Goal: Information Seeking & Learning: Learn about a topic

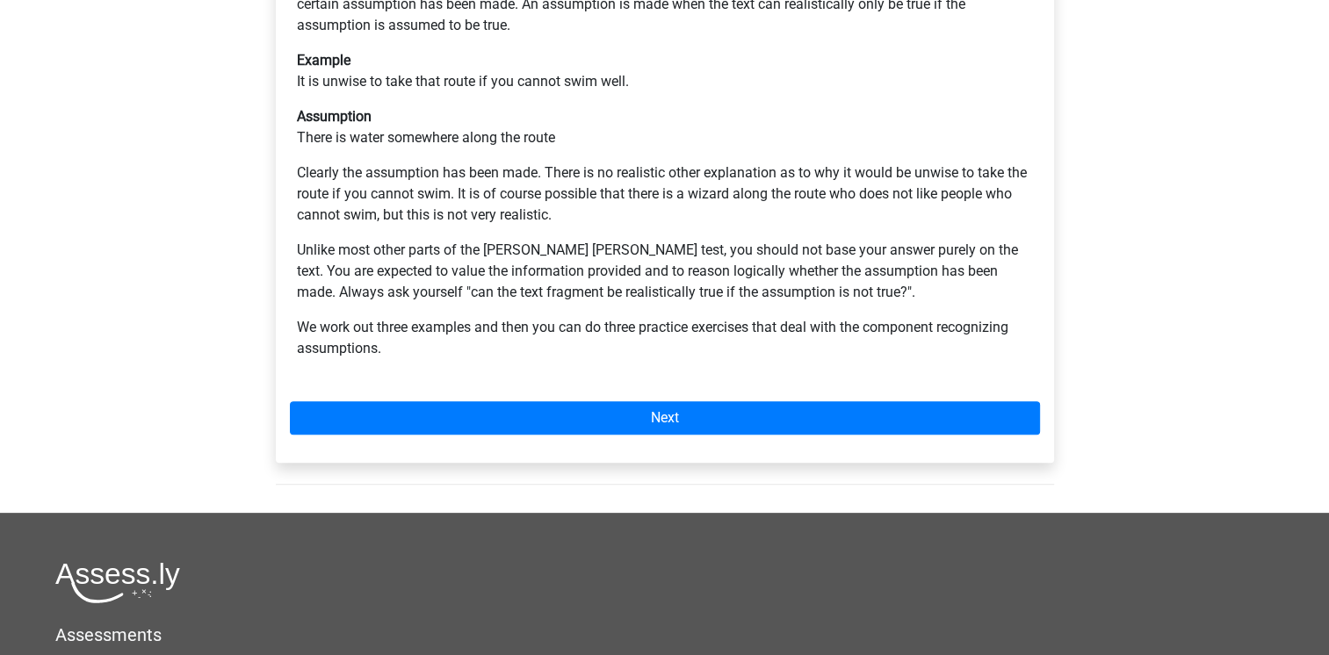
scroll to position [411, 0]
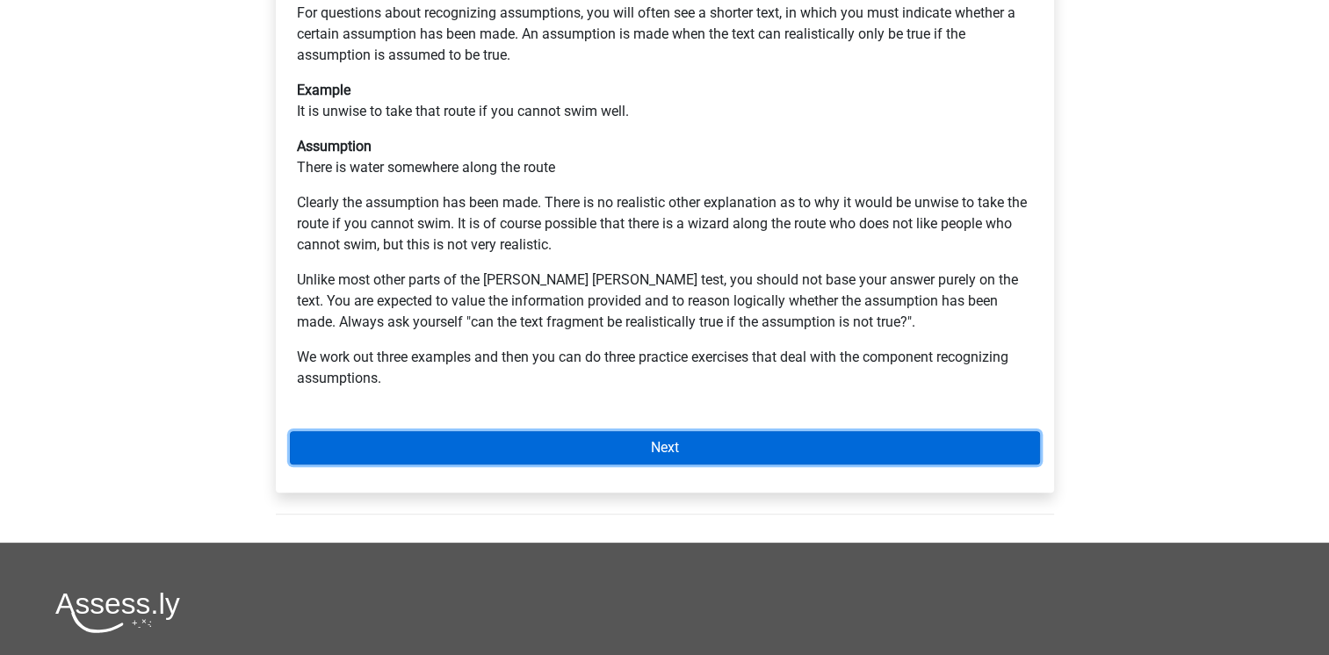
click at [566, 431] on link "Next" at bounding box center [665, 447] width 750 height 33
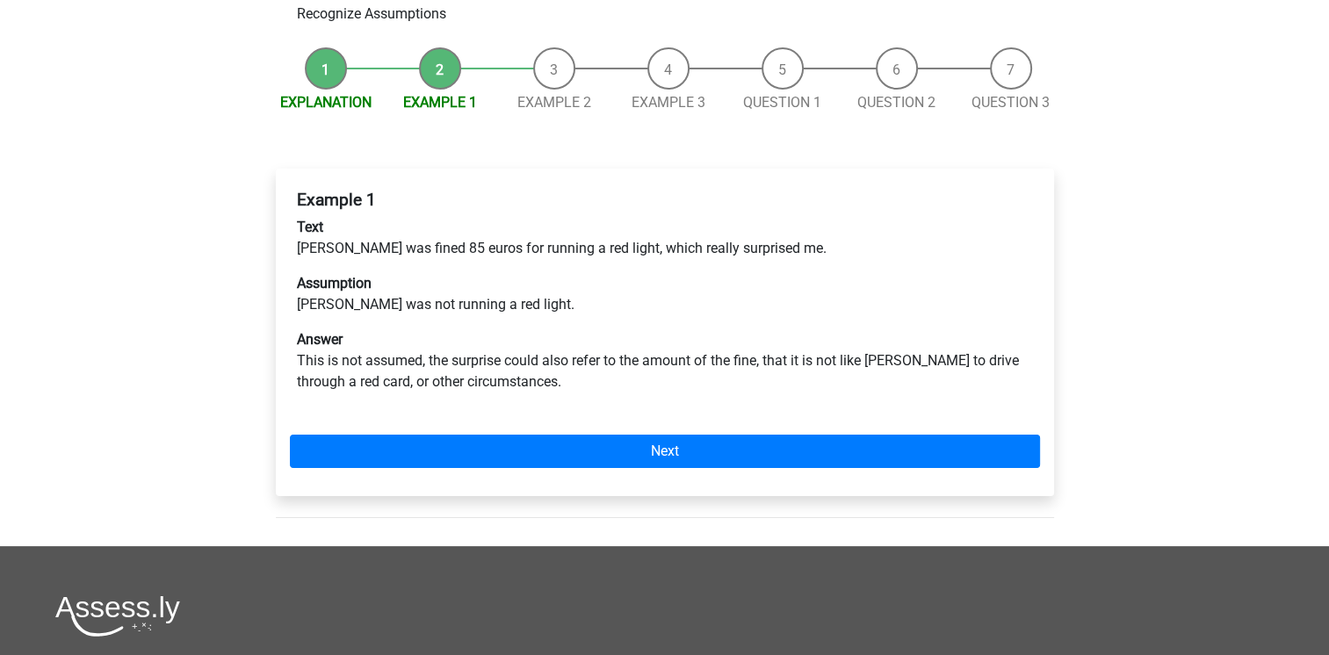
scroll to position [211, 0]
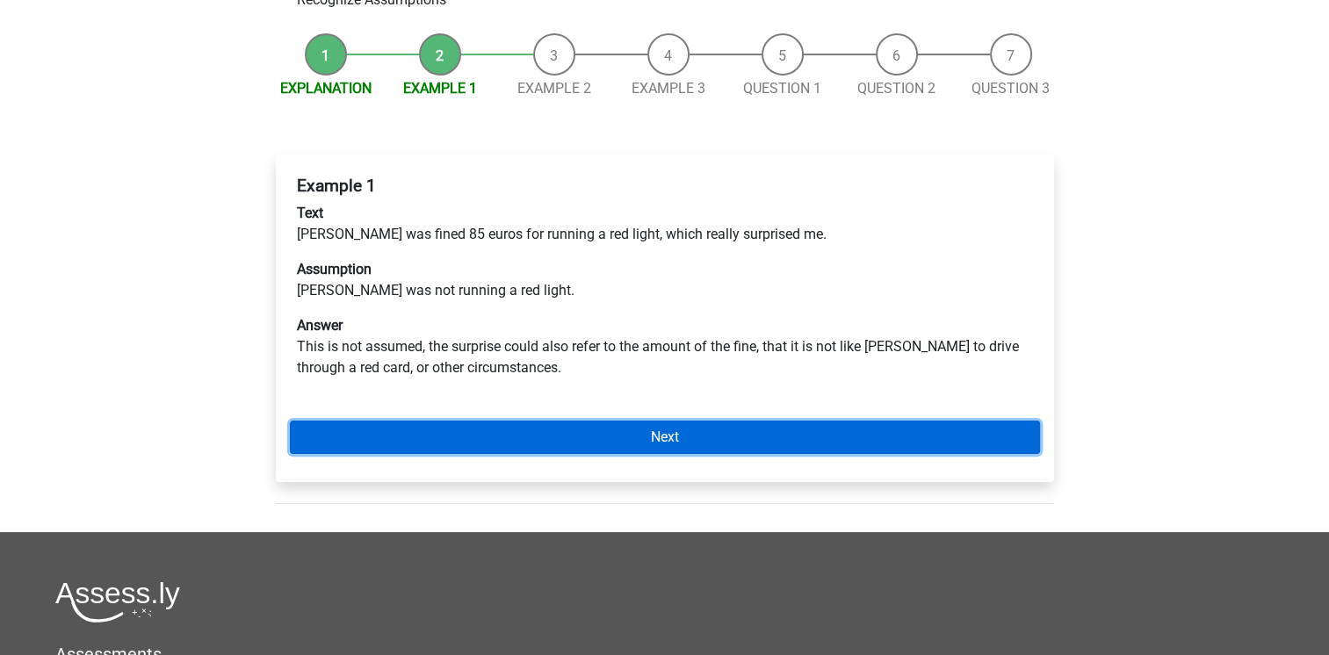
click at [604, 421] on link "Next" at bounding box center [665, 437] width 750 height 33
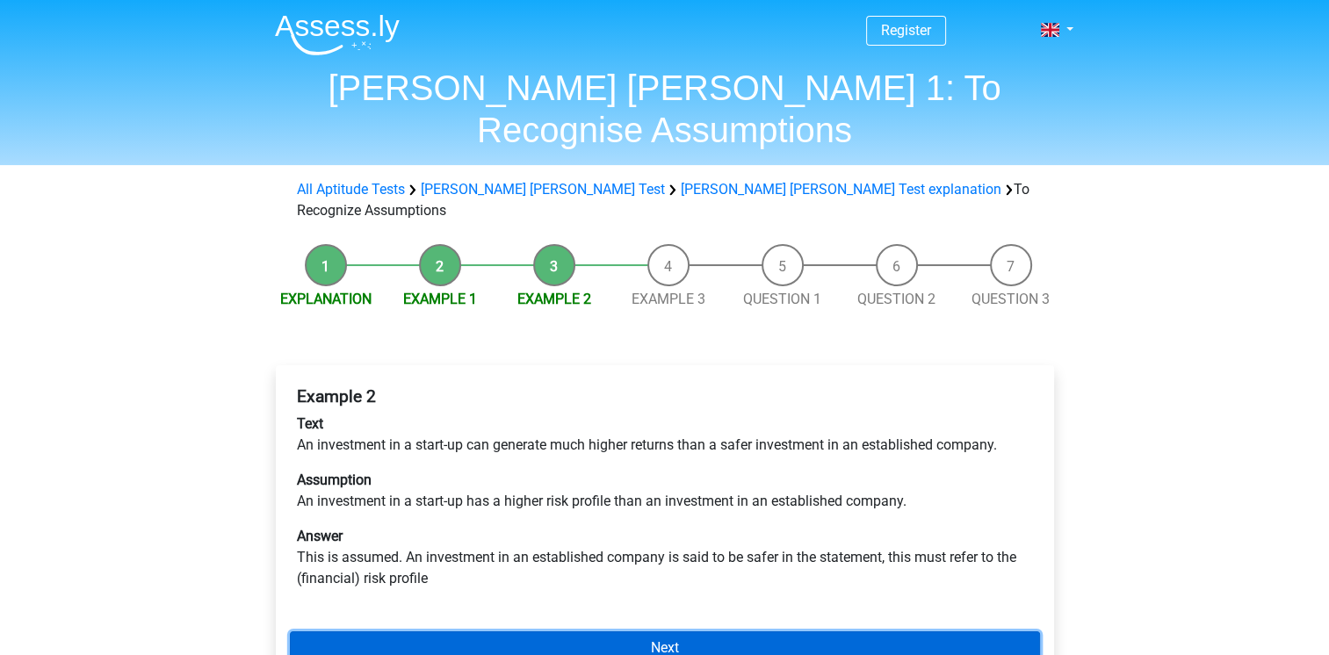
click at [496, 631] on link "Next" at bounding box center [665, 647] width 750 height 33
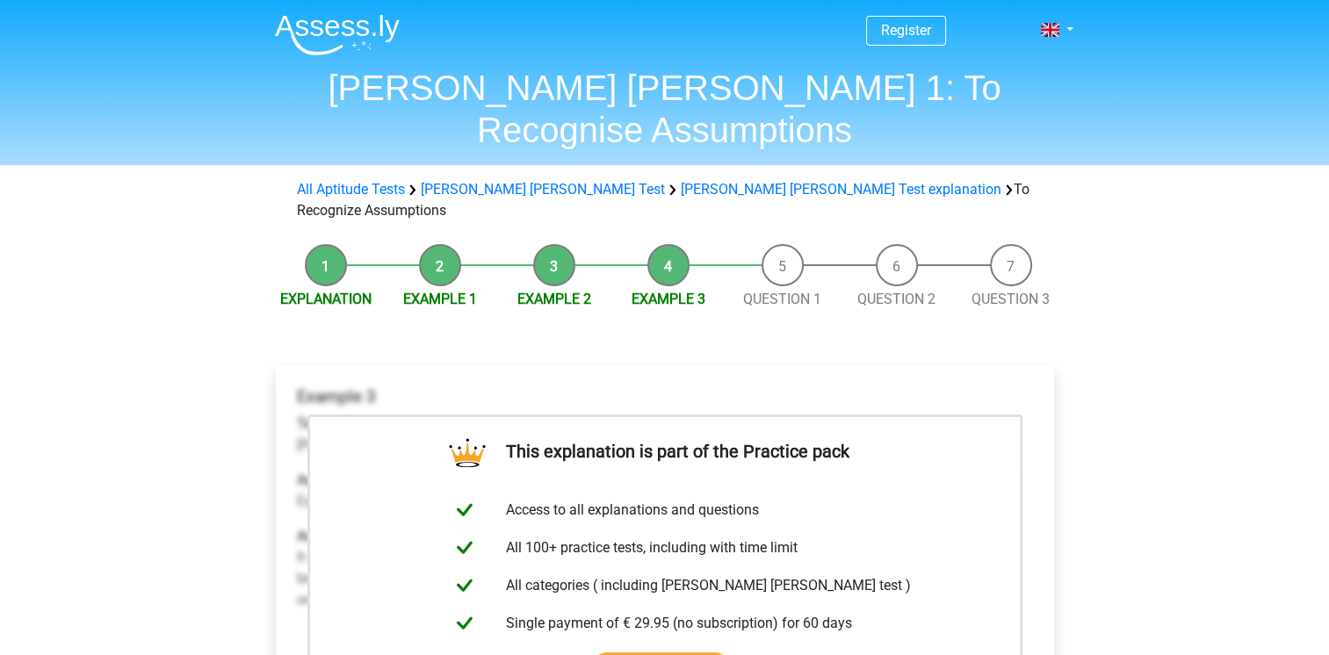
scroll to position [537, 0]
